Goal: Transaction & Acquisition: Book appointment/travel/reservation

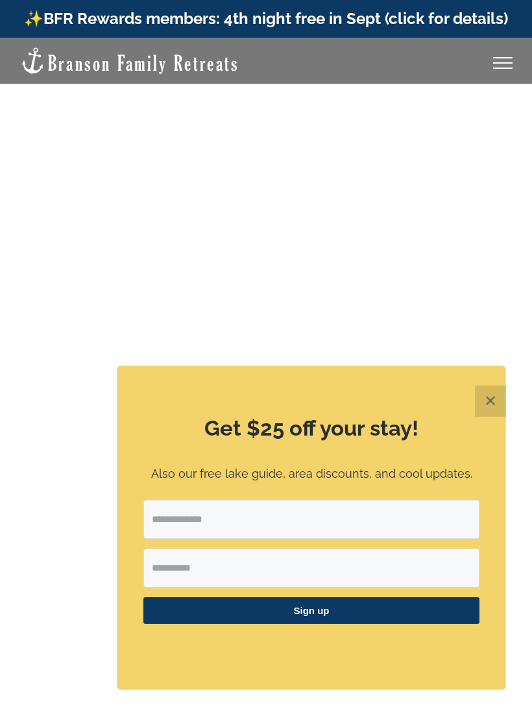
click at [489, 393] on button "✕" at bounding box center [490, 401] width 31 height 31
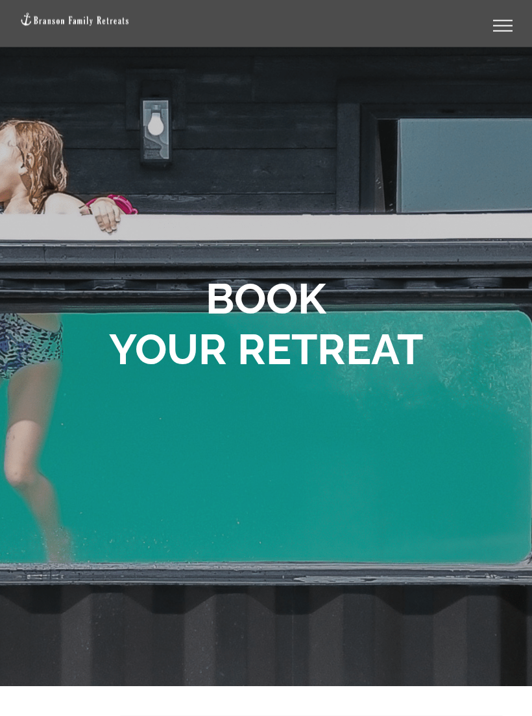
scroll to position [40, 0]
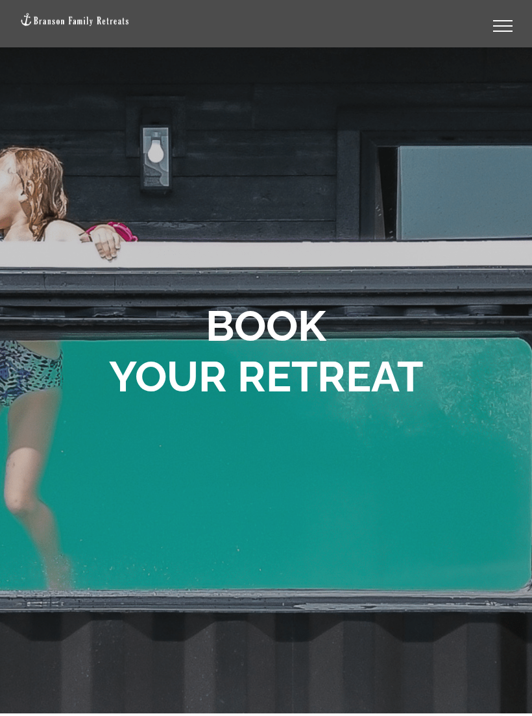
click at [506, 21] on div "Toggle Menu" at bounding box center [502, 20] width 19 height 1
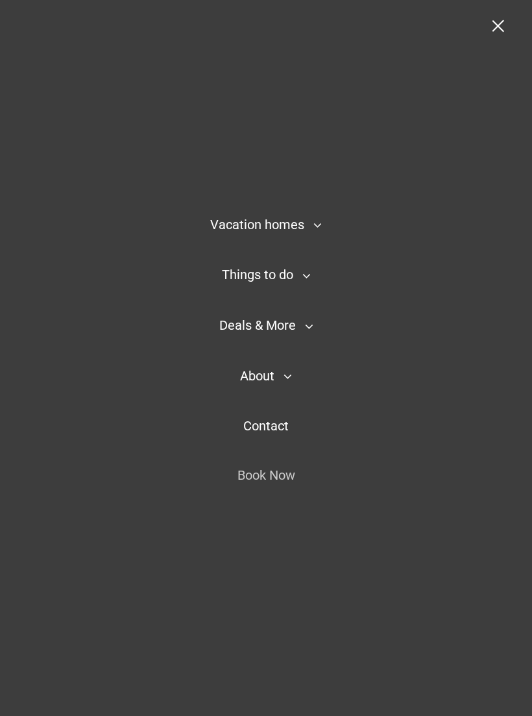
click at [319, 222] on icon "Main Menu Mobile Sticky" at bounding box center [318, 225] width 8 height 16
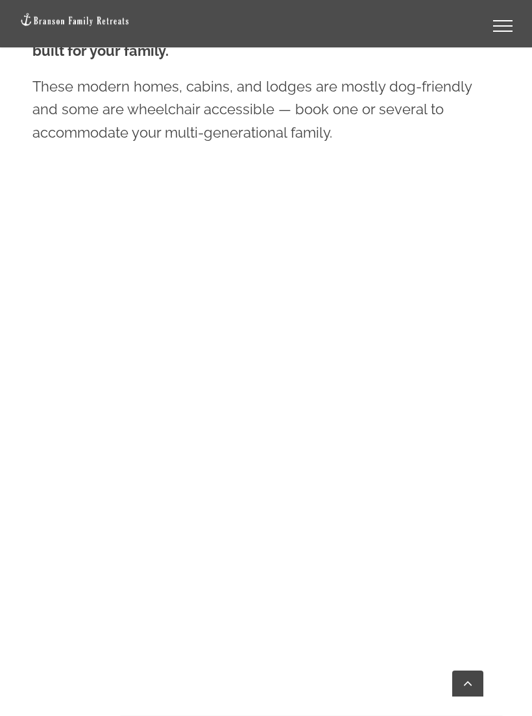
scroll to position [833, 0]
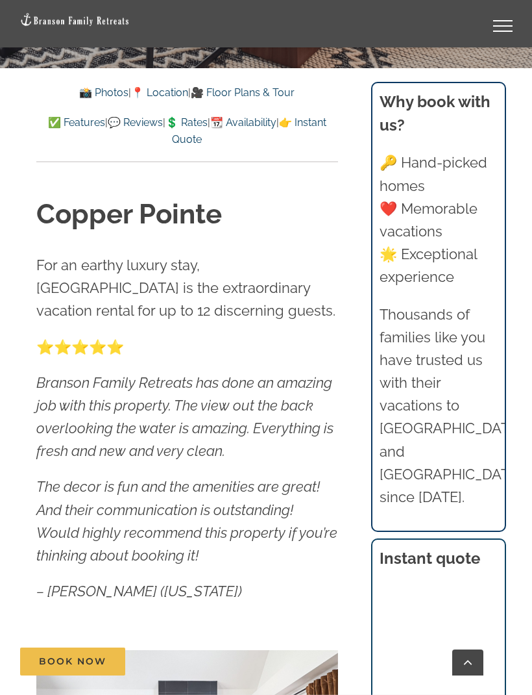
click at [208, 120] on link "💲 Rates" at bounding box center [187, 122] width 42 height 12
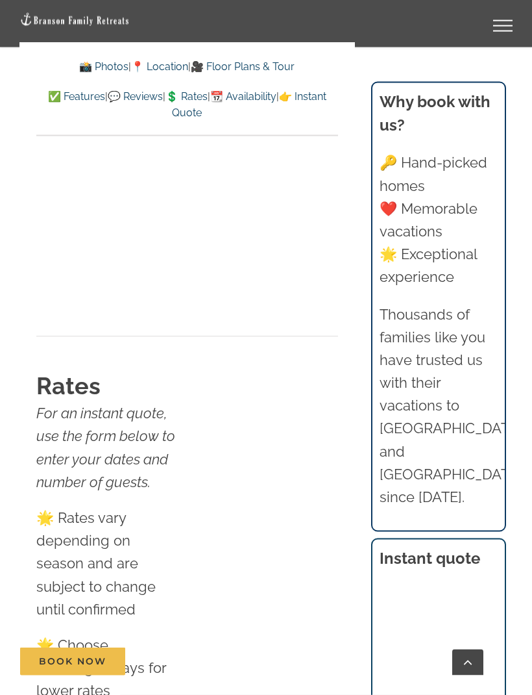
scroll to position [7879, 0]
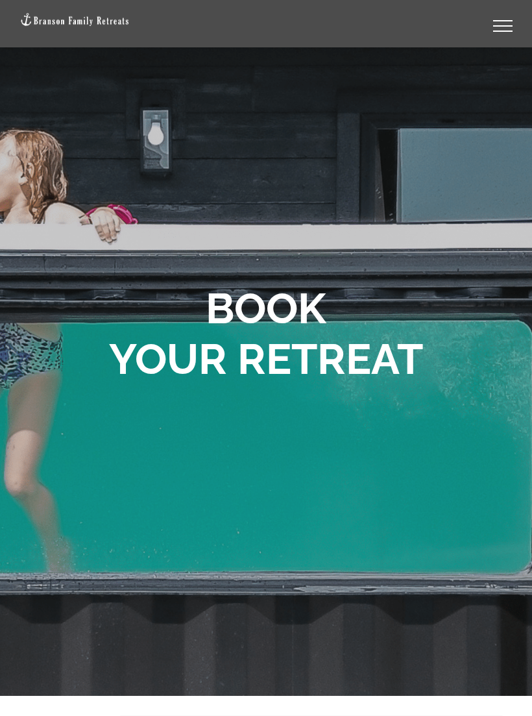
scroll to position [900, 0]
